Goal: Find contact information: Find contact information

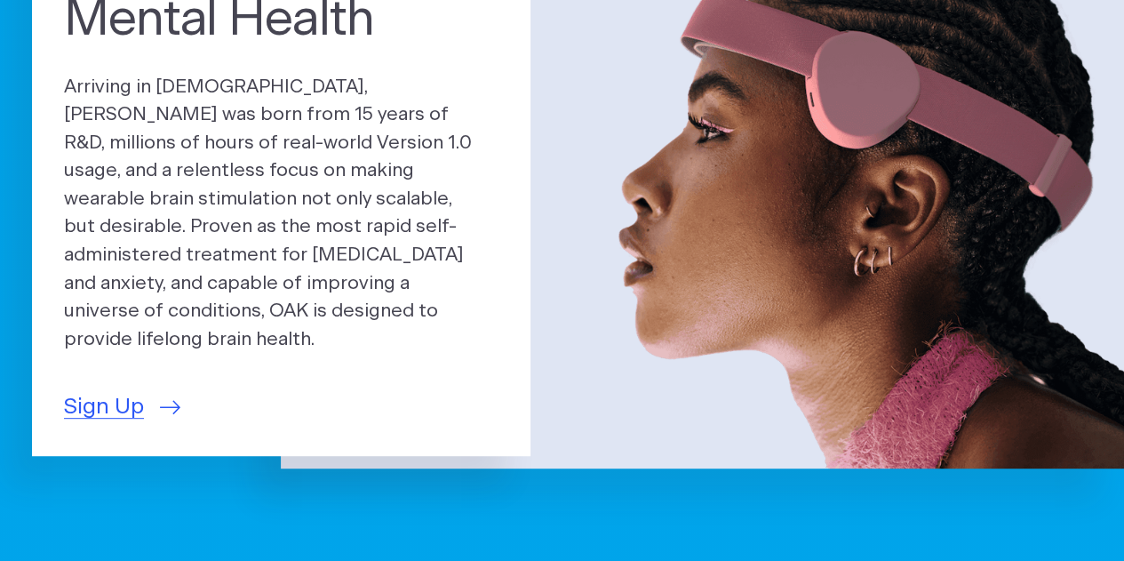
click at [23, 446] on div "A Superdevice for Mental Health Arriving in 2025, OAK was born from 15 years of…" at bounding box center [562, 187] width 1124 height 563
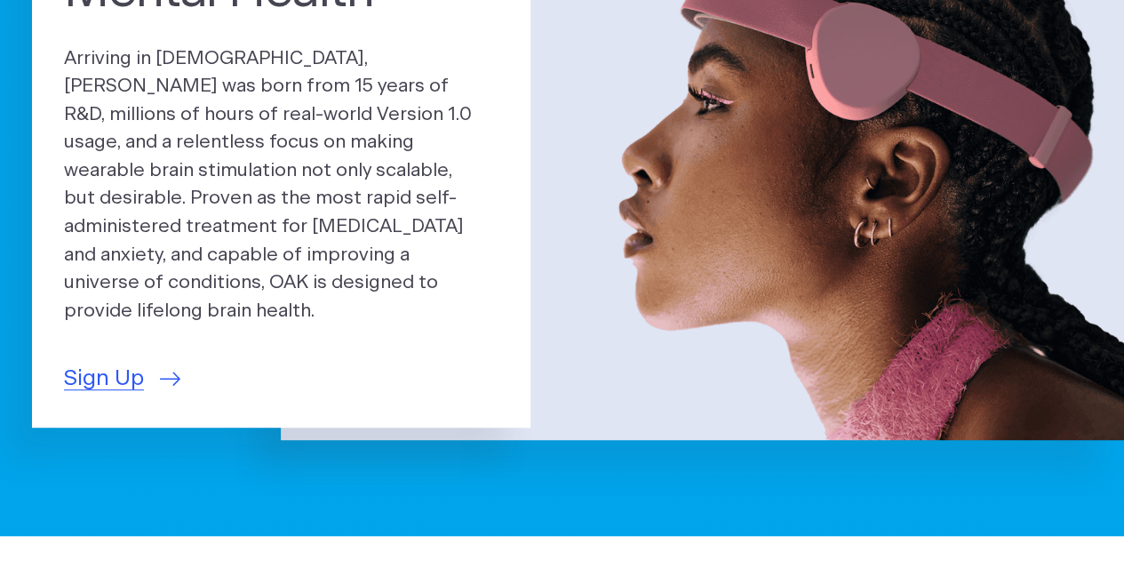
scroll to position [252, 0]
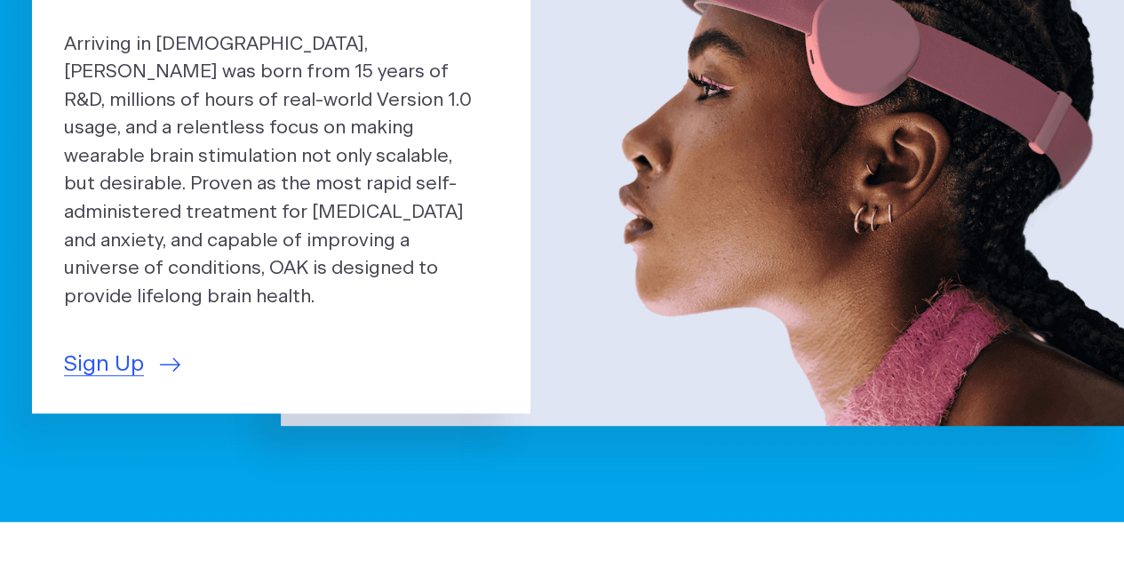
click at [103, 348] on span "Sign Up" at bounding box center [104, 364] width 80 height 33
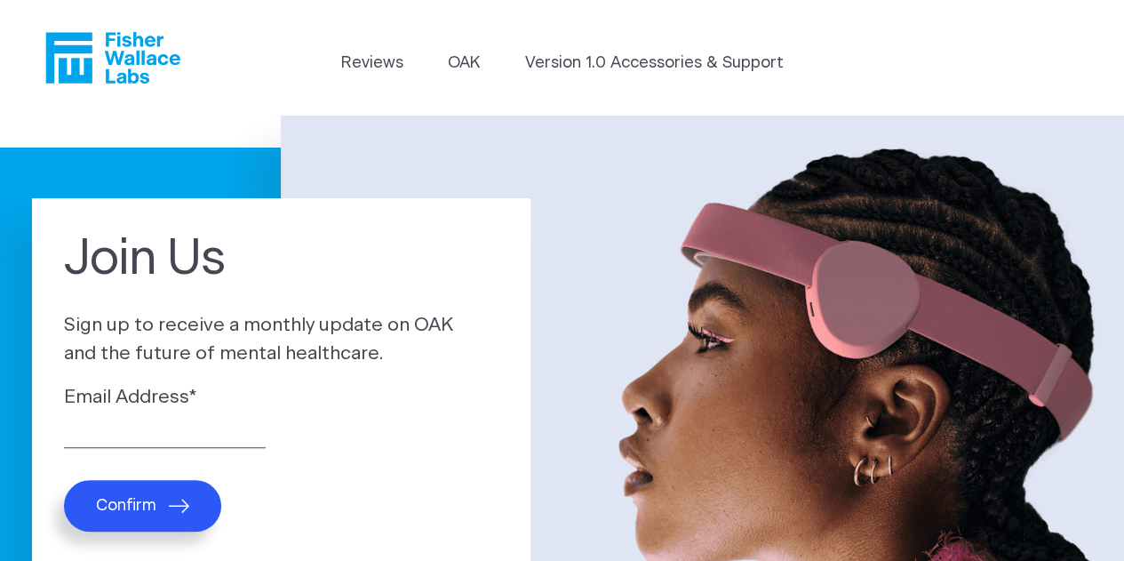
click at [100, 400] on label "Email Address *" at bounding box center [281, 397] width 435 height 28
click at [100, 420] on input "Email Address *" at bounding box center [165, 434] width 202 height 28
click at [126, 439] on input "ratkisd@mail.g00gle" at bounding box center [165, 434] width 202 height 28
drag, startPoint x: 176, startPoint y: 435, endPoint x: 244, endPoint y: 426, distance: 68.1
click at [244, 426] on input "ratkisd@gmail.g00gle" at bounding box center [165, 434] width 202 height 28
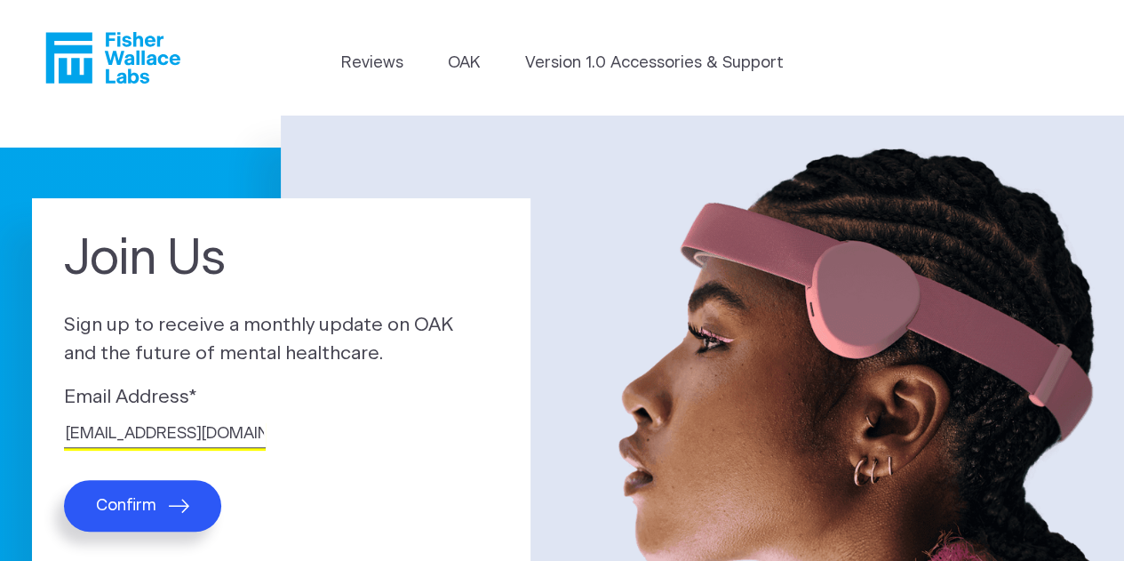
type input "ratkisd@gmail.com"
click at [133, 500] on span "Confirm" at bounding box center [126, 506] width 60 height 20
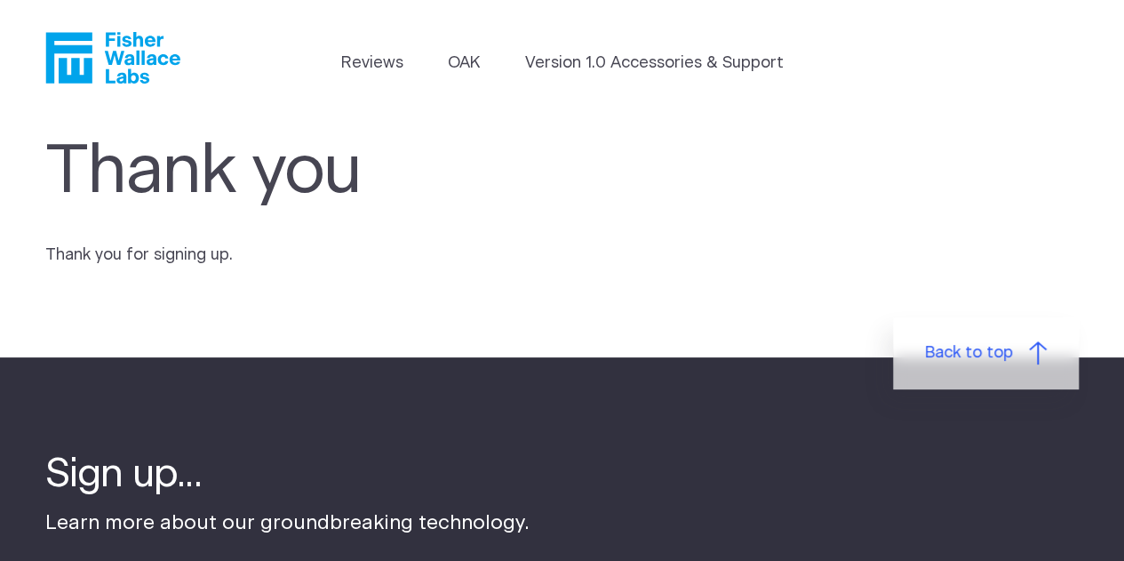
click at [647, 63] on link "Version 1.0 Accessories & Support" at bounding box center [654, 64] width 259 height 24
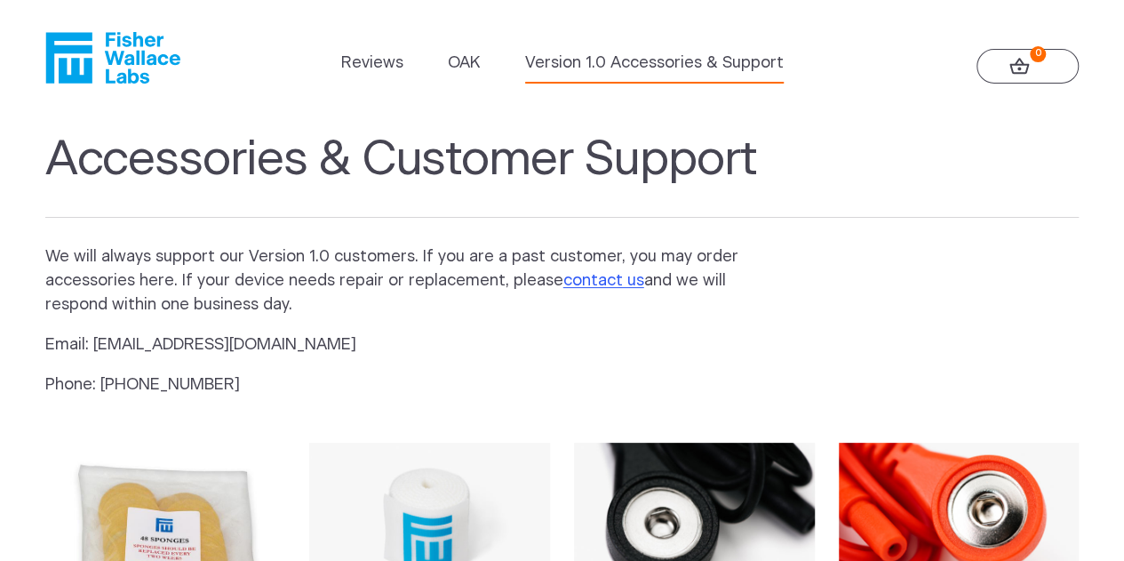
drag, startPoint x: 1129, startPoint y: 42, endPoint x: 1001, endPoint y: 340, distance: 324.9
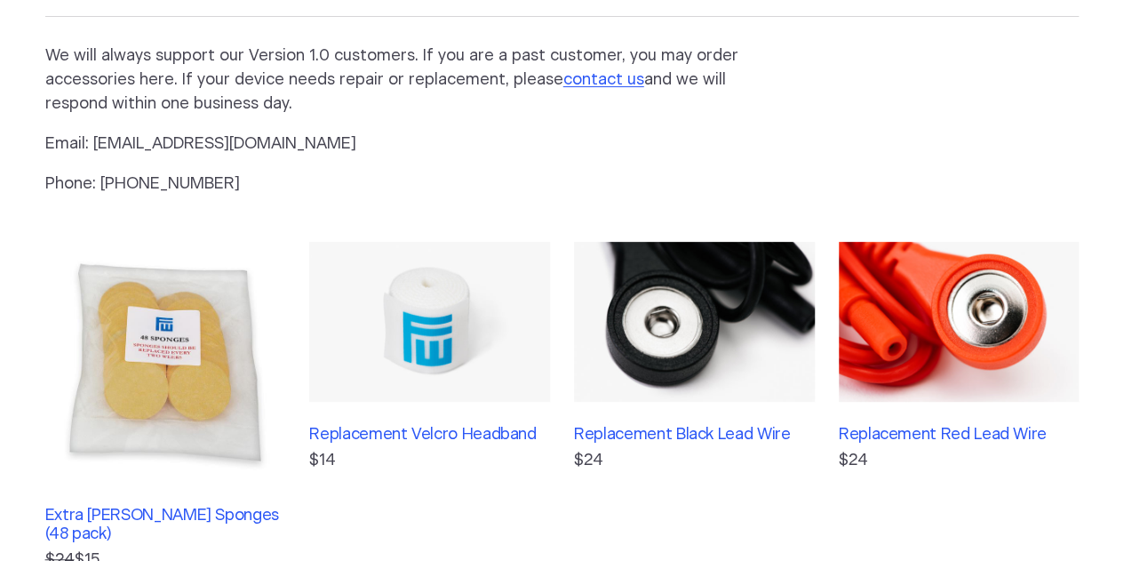
scroll to position [198, 0]
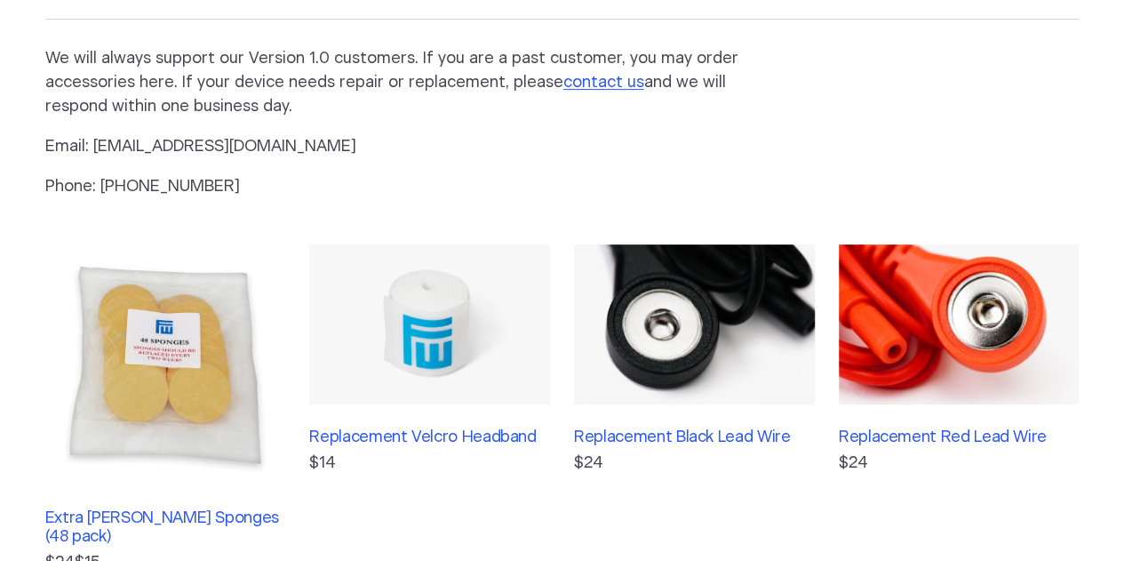
click at [98, 156] on p "Email: info@fisherwallace.com" at bounding box center [407, 147] width 725 height 24
drag, startPoint x: 97, startPoint y: 148, endPoint x: 279, endPoint y: 156, distance: 182.4
click at [279, 156] on p "Email: info@fisherwallace.com" at bounding box center [407, 147] width 725 height 24
copy p "nfo@fisherwallace.com"
click at [592, 83] on link "contact us" at bounding box center [603, 83] width 81 height 16
